Goal: Task Accomplishment & Management: Manage account settings

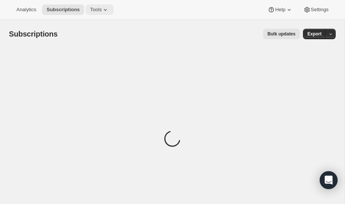
click at [92, 6] on button "Tools" at bounding box center [100, 9] width 28 height 10
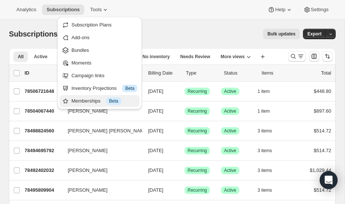
click at [106, 102] on div "Memberships Info Beta" at bounding box center [104, 100] width 66 height 7
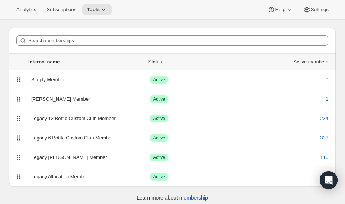
scroll to position [25, 0]
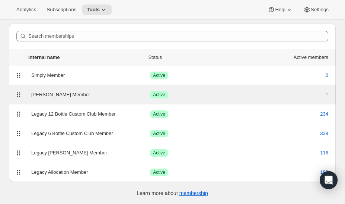
click at [107, 97] on div "[PERSON_NAME] Member" at bounding box center [90, 94] width 119 height 7
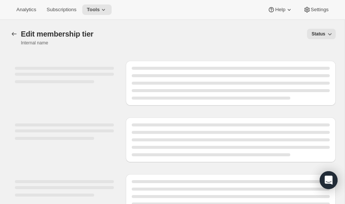
select select "variants"
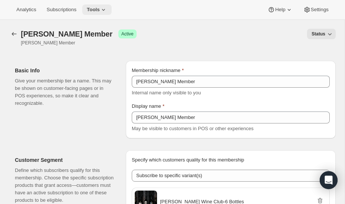
click at [97, 9] on span "Tools" at bounding box center [93, 10] width 13 height 6
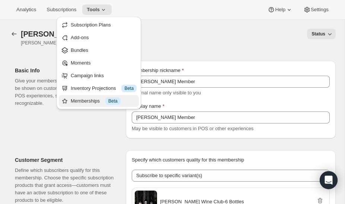
click at [92, 102] on div "Memberships Info Beta" at bounding box center [104, 100] width 66 height 7
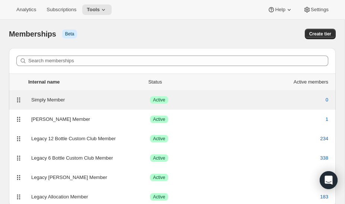
scroll to position [25, 0]
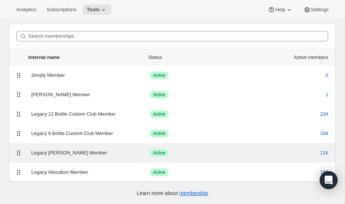
click at [86, 147] on div "Legacy [PERSON_NAME] Member Success Active 116" at bounding box center [172, 152] width 327 height 19
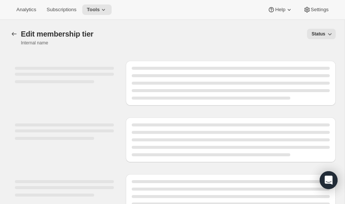
select select "variants"
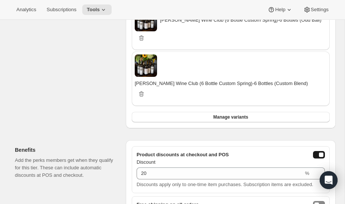
scroll to position [534, 0]
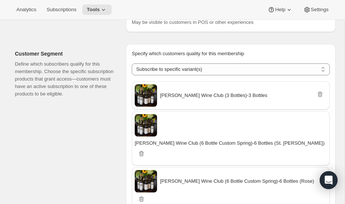
scroll to position [0, 0]
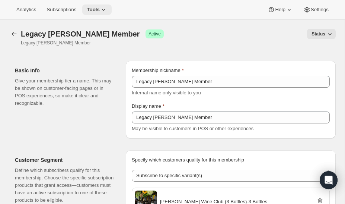
click at [105, 10] on icon at bounding box center [103, 9] width 7 height 7
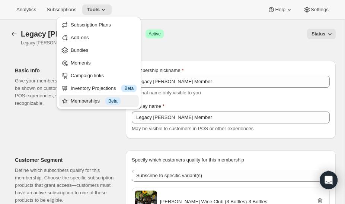
click at [96, 102] on div "Memberships Info Beta" at bounding box center [104, 100] width 66 height 7
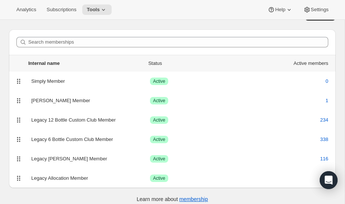
scroll to position [25, 0]
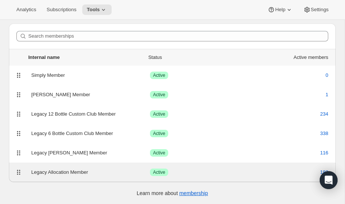
click at [72, 171] on div "Legacy Allocation Member" at bounding box center [90, 171] width 119 height 7
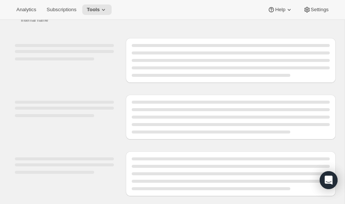
scroll to position [25, 0]
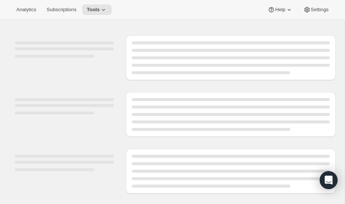
select select "products"
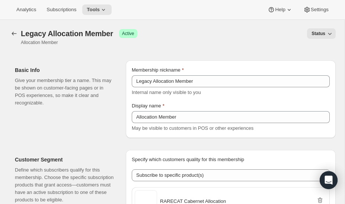
scroll to position [0, 0]
